Goal: Navigation & Orientation: Find specific page/section

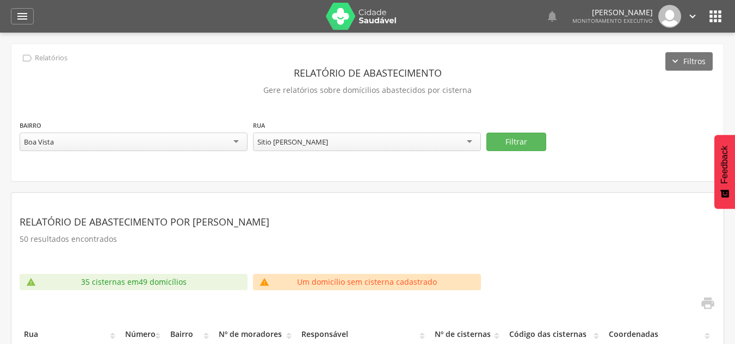
scroll to position [33, 0]
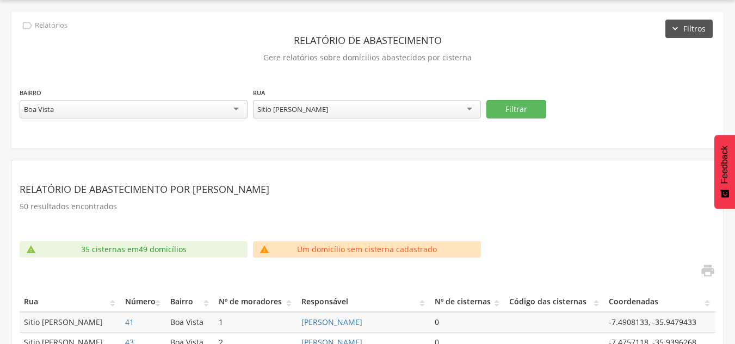
click at [675, 28] on button "Filtros" at bounding box center [688, 29] width 47 height 18
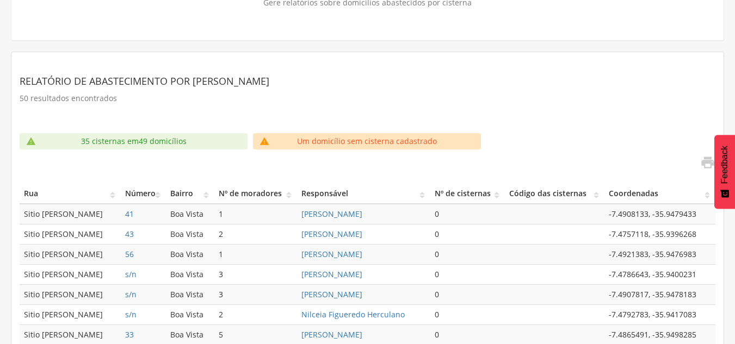
scroll to position [0, 0]
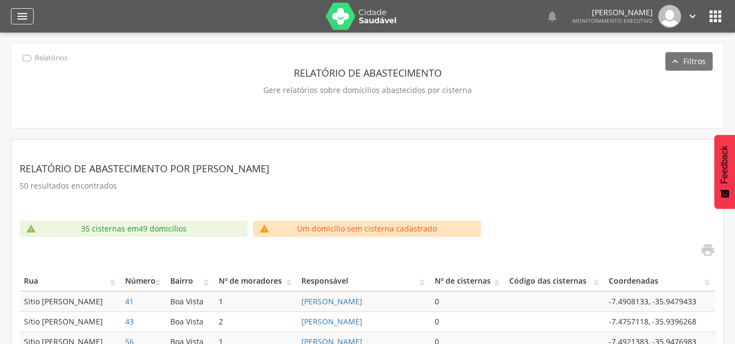
click at [22, 15] on icon "" at bounding box center [22, 16] width 13 height 13
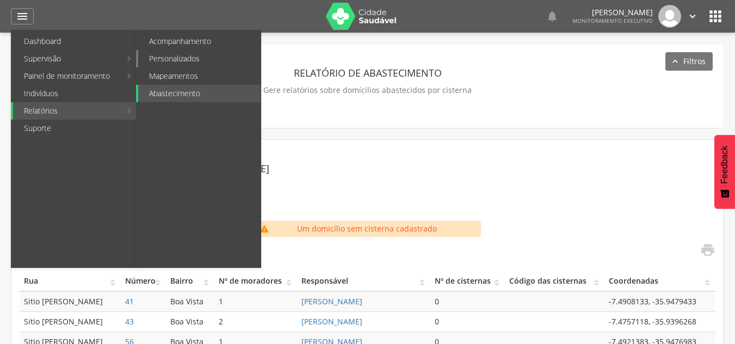
click at [171, 60] on link "Personalizados" at bounding box center [199, 58] width 122 height 17
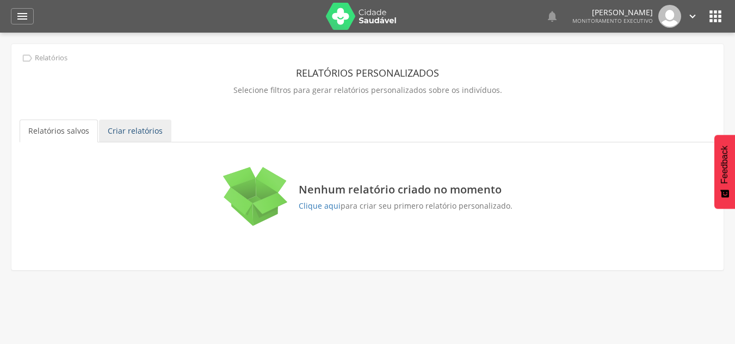
click at [118, 127] on link "Criar relatórios" at bounding box center [135, 131] width 72 height 23
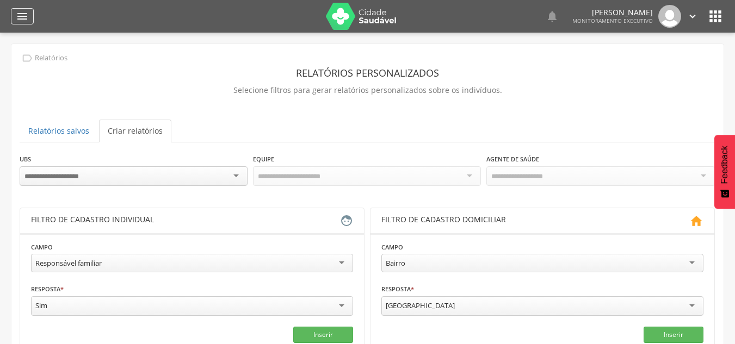
click at [22, 15] on icon "" at bounding box center [22, 16] width 13 height 13
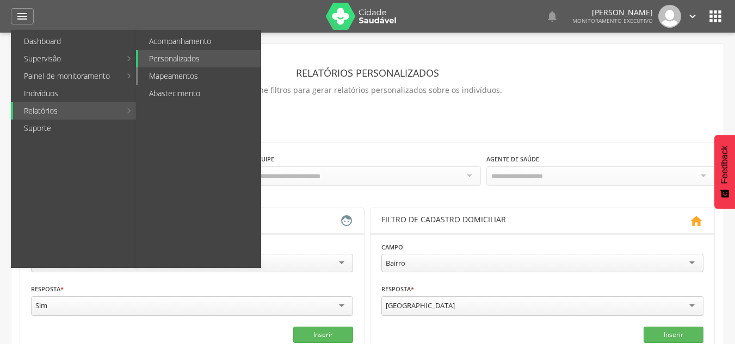
click at [170, 77] on link "Mapeamentos" at bounding box center [199, 75] width 122 height 17
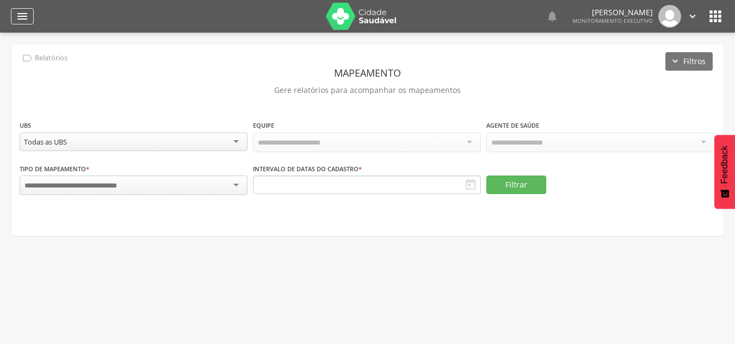
click at [23, 10] on icon "" at bounding box center [22, 16] width 13 height 13
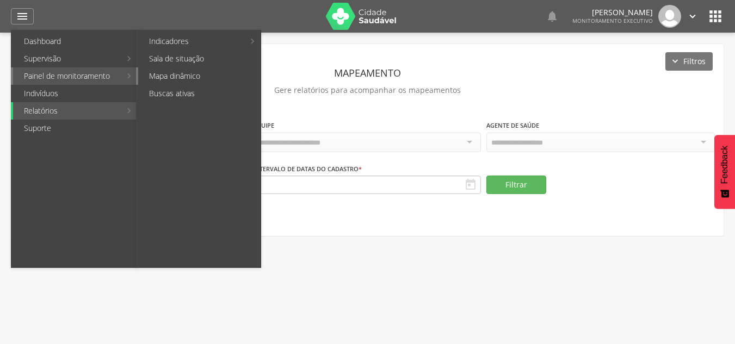
click at [152, 76] on link "Mapa dinâmico" at bounding box center [199, 75] width 122 height 17
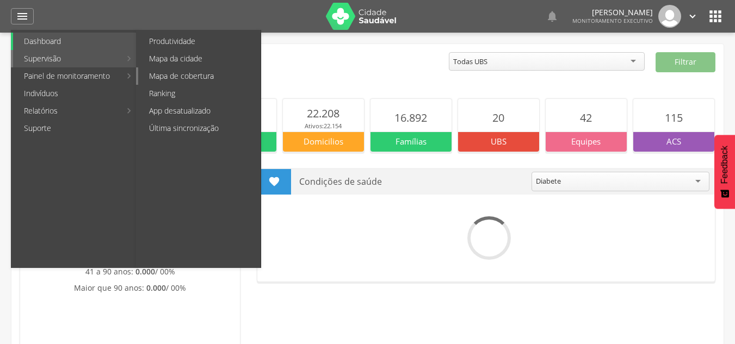
click at [197, 75] on link "Mapa de cobertura" at bounding box center [199, 75] width 122 height 17
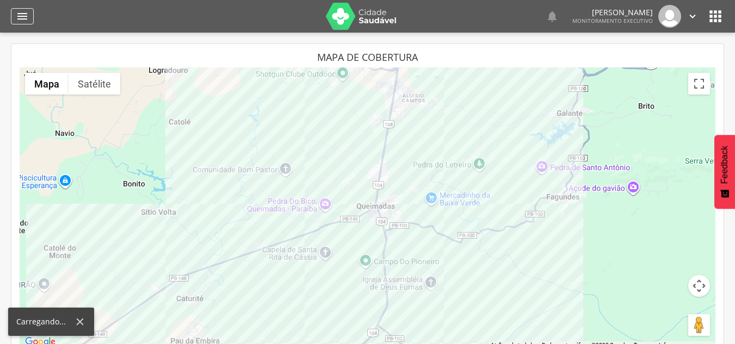
click at [24, 14] on icon "" at bounding box center [22, 16] width 13 height 13
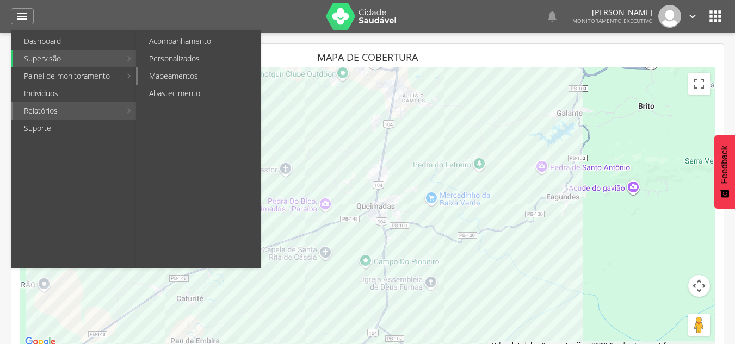
click at [184, 70] on link "Mapeamentos" at bounding box center [199, 75] width 122 height 17
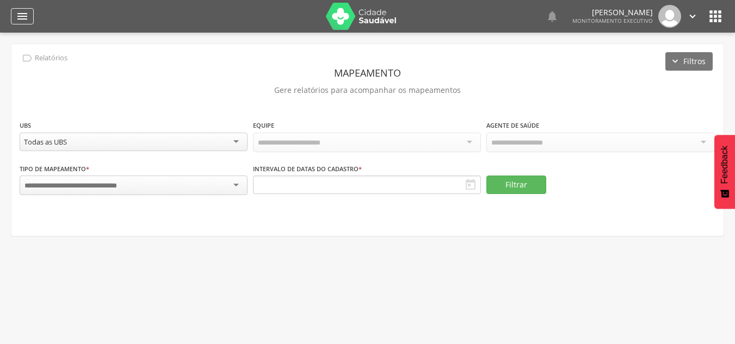
click at [29, 9] on div "" at bounding box center [22, 16] width 23 height 16
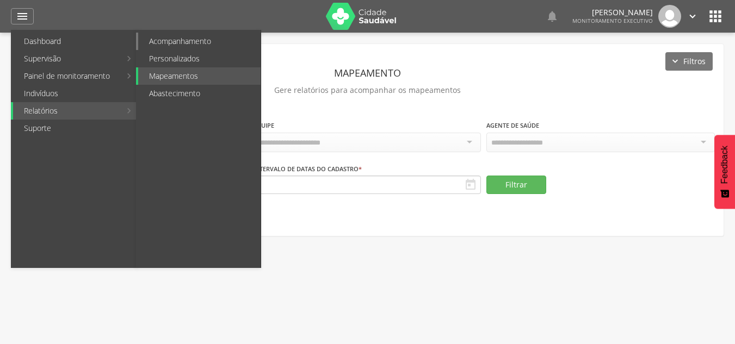
click at [193, 40] on link "Acompanhamento" at bounding box center [199, 41] width 122 height 17
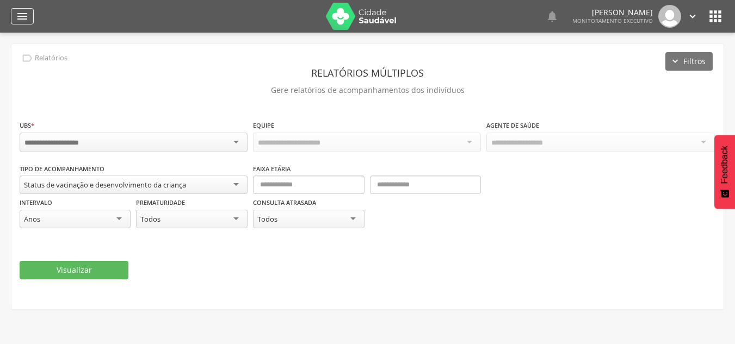
click at [27, 18] on icon "" at bounding box center [22, 16] width 13 height 13
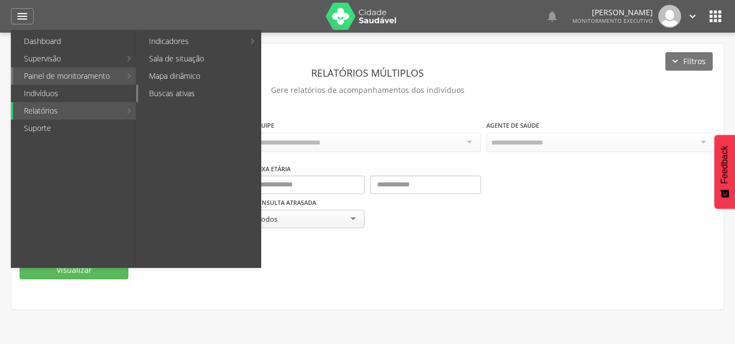
click at [166, 96] on link "Buscas ativas" at bounding box center [199, 93] width 122 height 17
type input "**********"
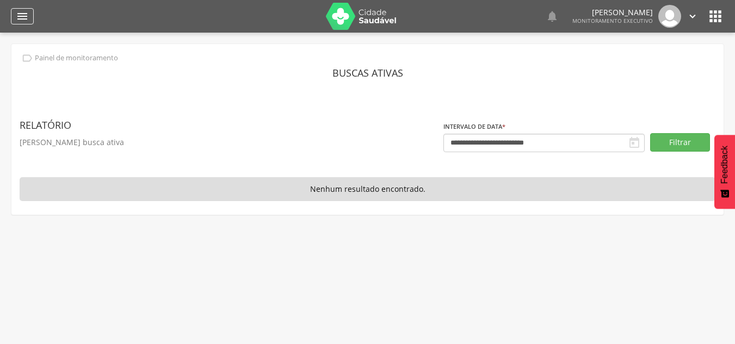
click at [20, 14] on icon "" at bounding box center [22, 16] width 13 height 13
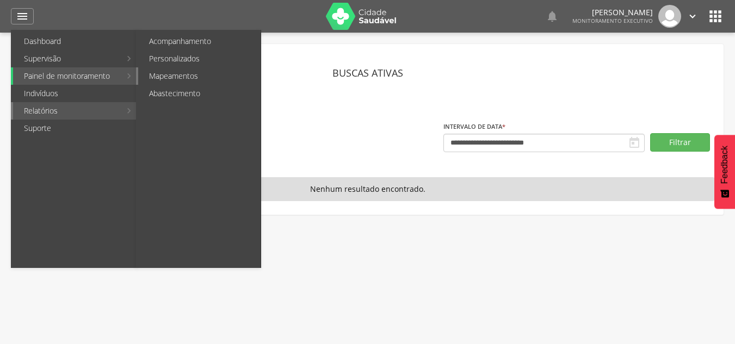
click at [164, 78] on link "Mapeamentos" at bounding box center [199, 75] width 122 height 17
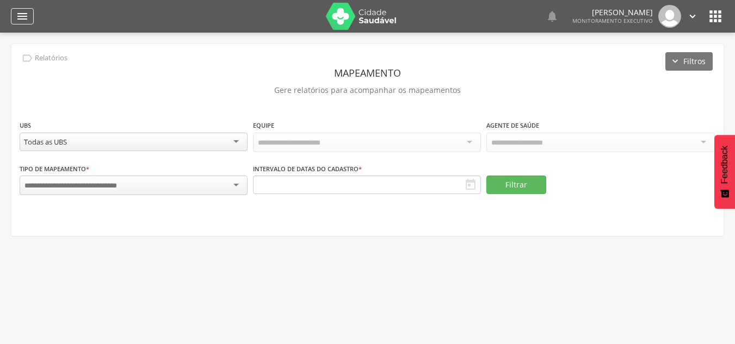
click at [22, 11] on icon "" at bounding box center [22, 16] width 13 height 13
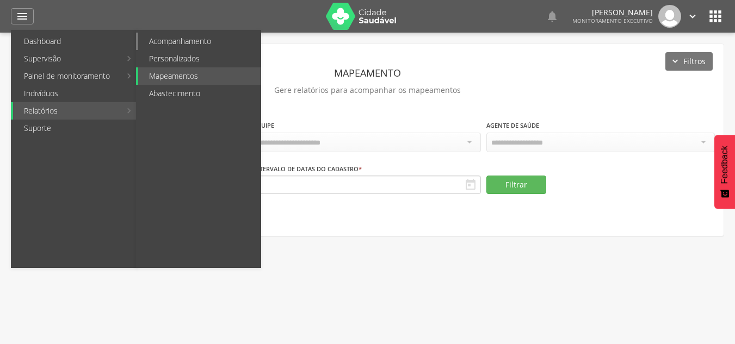
click at [196, 40] on link "Acompanhamento" at bounding box center [199, 41] width 122 height 17
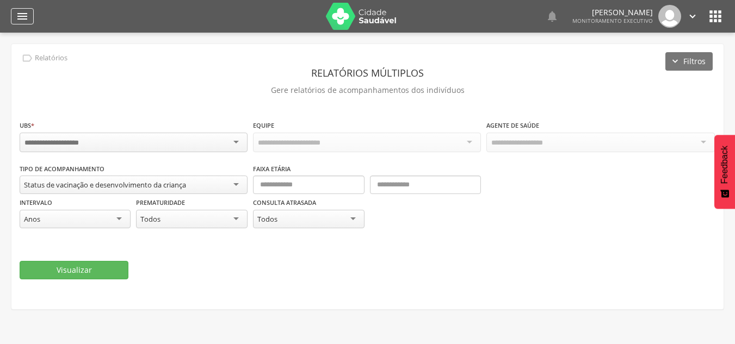
click at [22, 13] on icon "" at bounding box center [22, 16] width 13 height 13
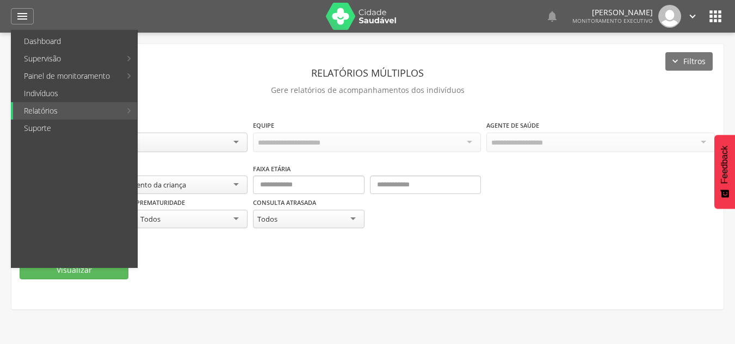
click at [410, 291] on div "**********" at bounding box center [368, 211] width 696 height 182
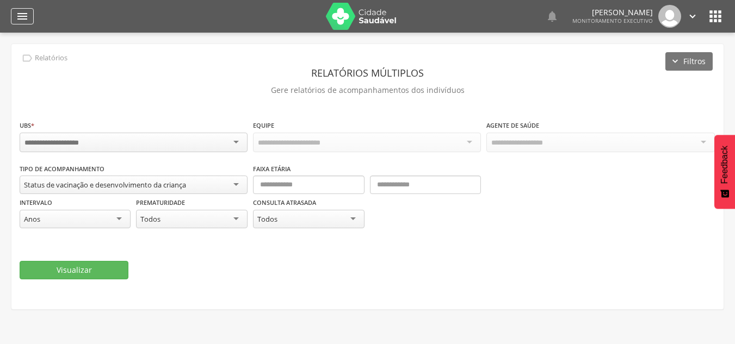
click at [24, 11] on icon "" at bounding box center [22, 16] width 13 height 13
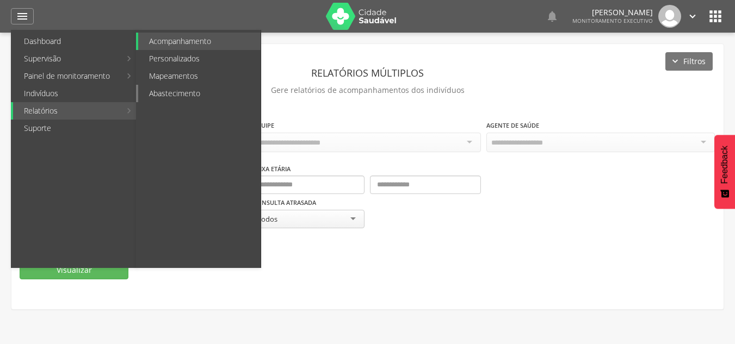
click at [182, 95] on link "Abastecimento" at bounding box center [199, 93] width 122 height 17
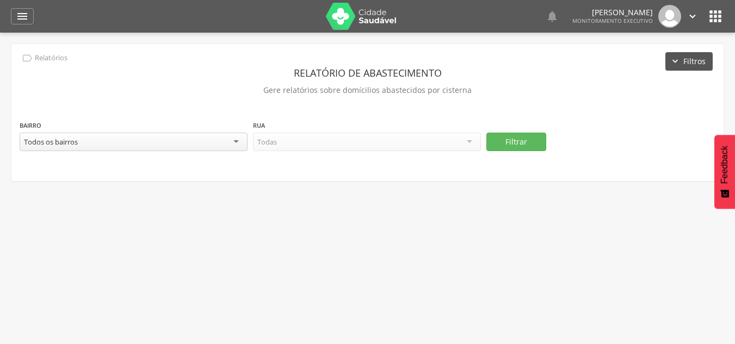
click at [678, 61] on button "Filtros" at bounding box center [688, 61] width 47 height 18
click at [14, 18] on div "" at bounding box center [22, 16] width 23 height 16
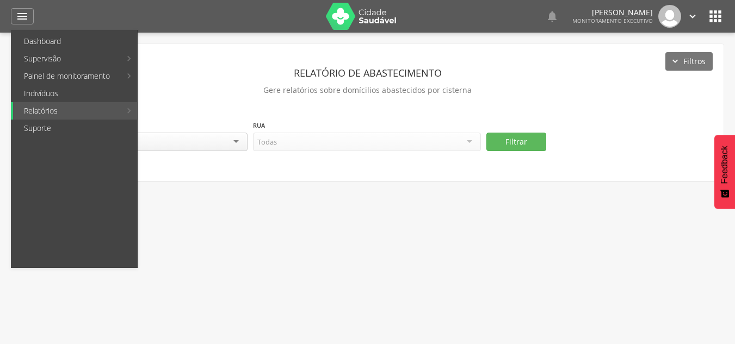
click at [292, 238] on div " Supervisão  Distritos  Ubs Coordenador: - Queimadas / PB Intervalo de Tempo…" at bounding box center [367, 205] width 735 height 344
